Goal: Go to known website: Access a specific website the user already knows

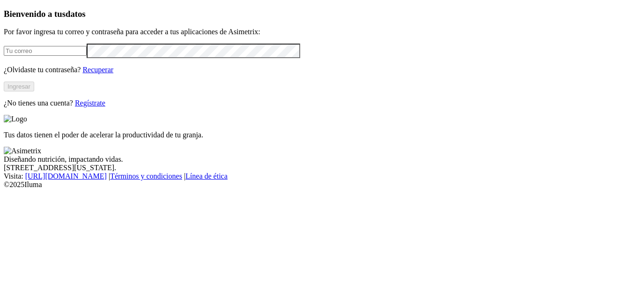
type input "[EMAIL_ADDRESS][DOMAIN_NAME]"
drag, startPoint x: 0, startPoint y: 0, endPoint x: 135, endPoint y: 125, distance: 184.1
click at [34, 91] on button "Ingresar" at bounding box center [19, 87] width 30 height 10
